Goal: Check status

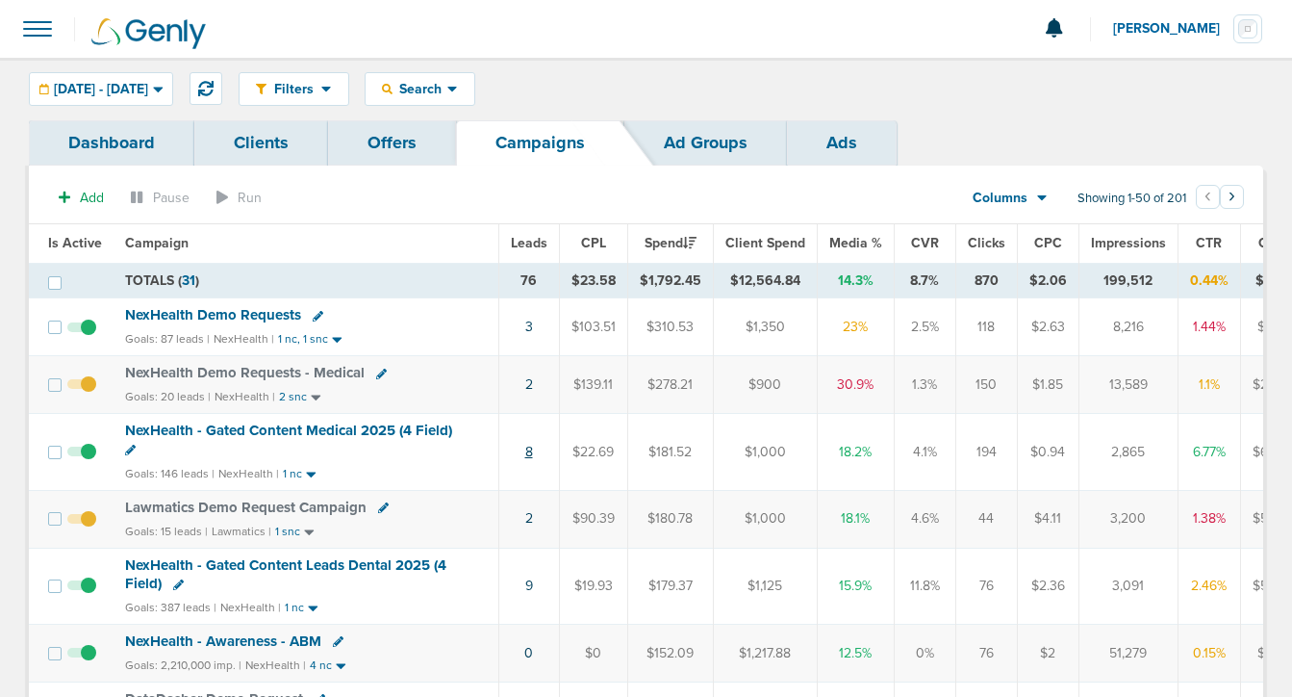
click at [528, 453] on link "8" at bounding box center [529, 452] width 8 height 16
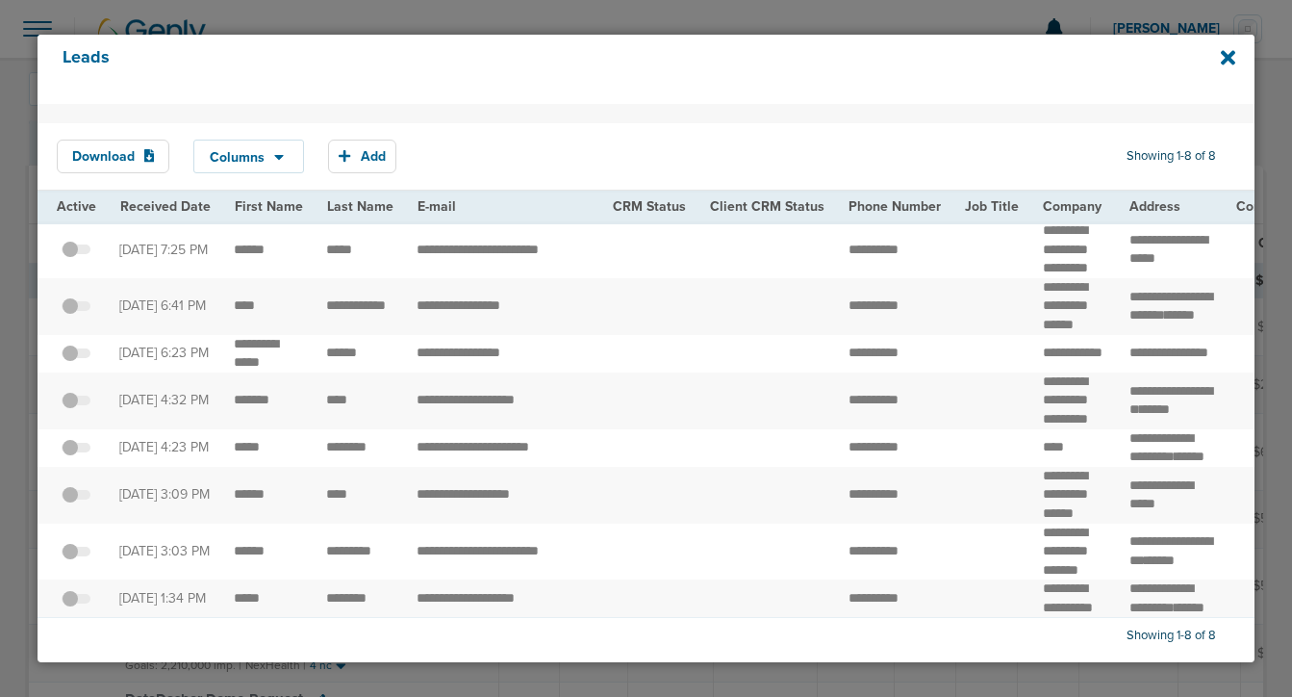
scroll to position [94, 0]
click at [1225, 63] on icon at bounding box center [1228, 57] width 14 height 21
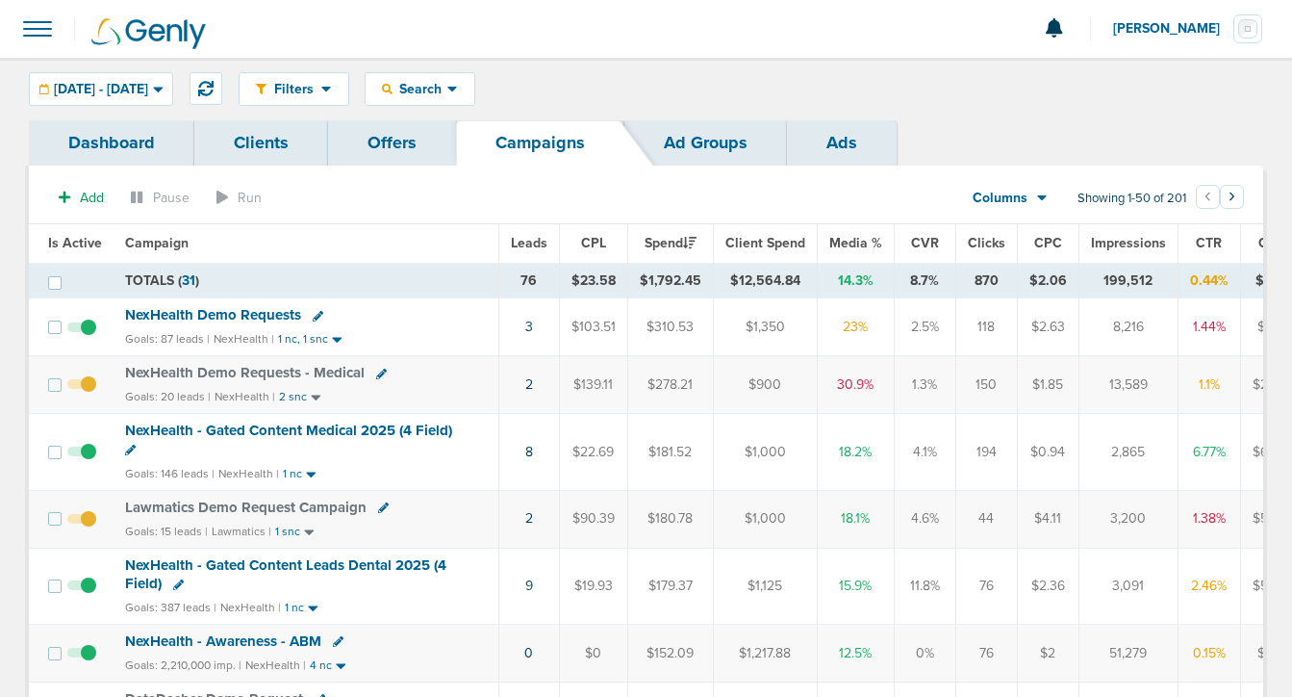
click at [216, 320] on span "NexHealth Demo Requests" at bounding box center [213, 314] width 176 height 17
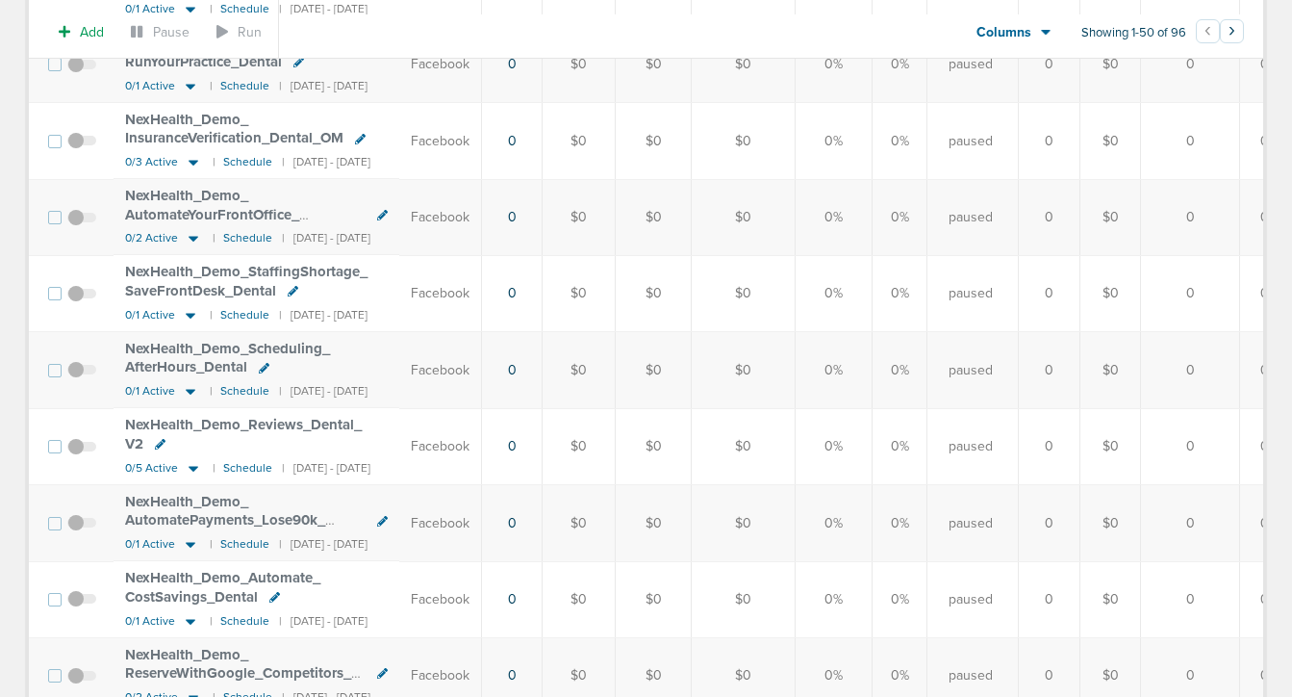
scroll to position [642, 0]
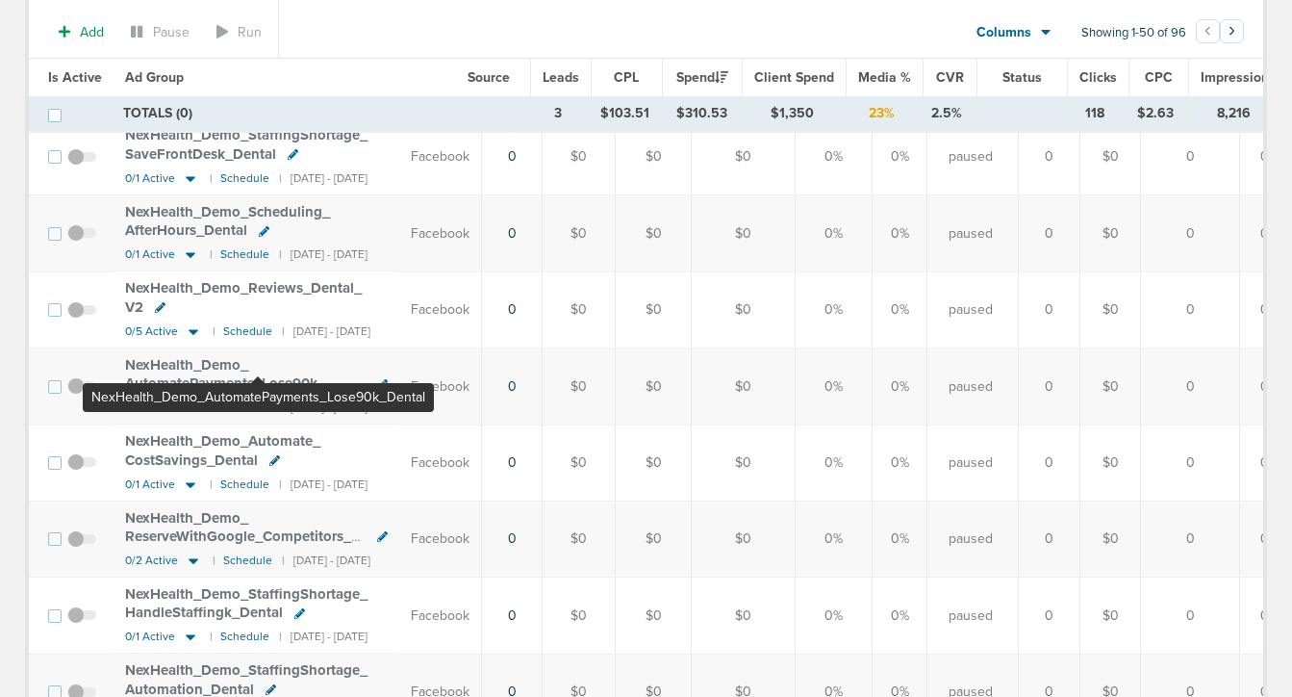
click at [258, 356] on span "NexHealth_ Demo_ AutomatePayments_ Lose90k_ Dental" at bounding box center [225, 383] width 200 height 55
